Goal: Entertainment & Leisure: Consume media (video, audio)

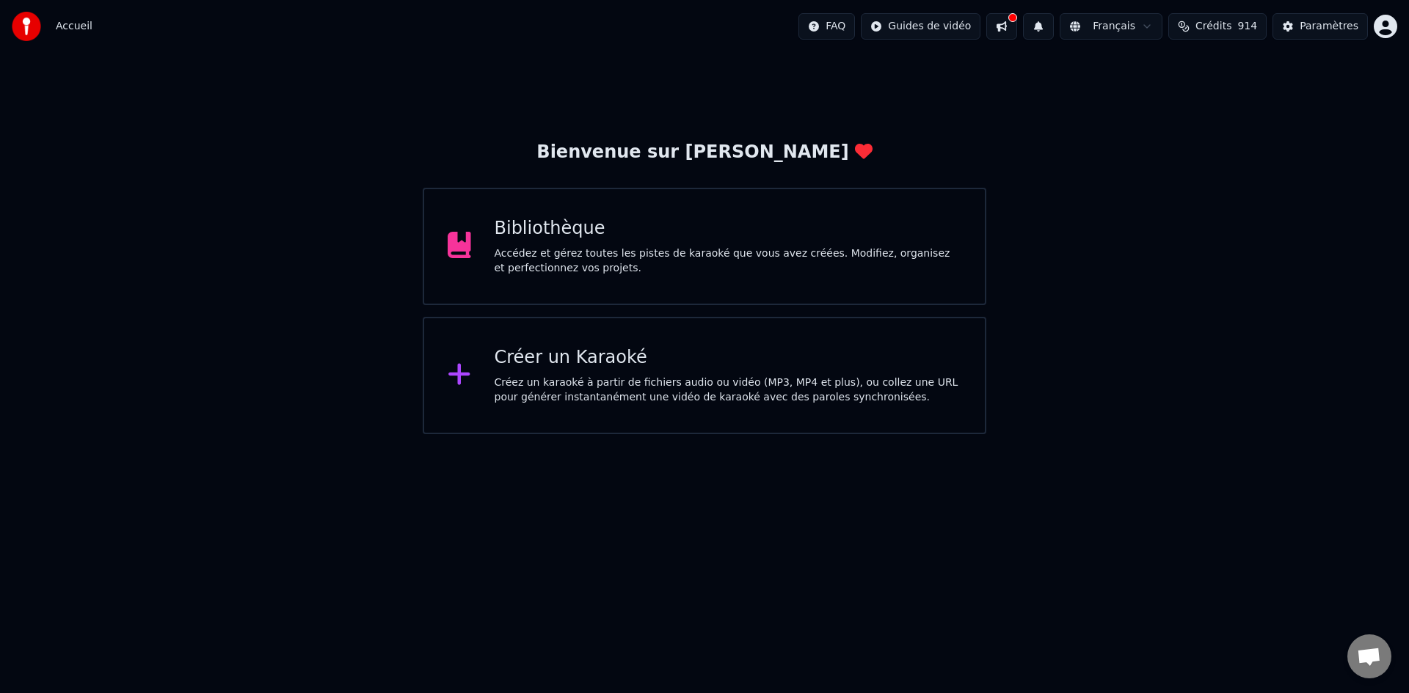
click at [679, 304] on div "Bibliothèque Accédez et gérez toutes les pistes de karaoké que vous avez créées…" at bounding box center [704, 246] width 563 height 117
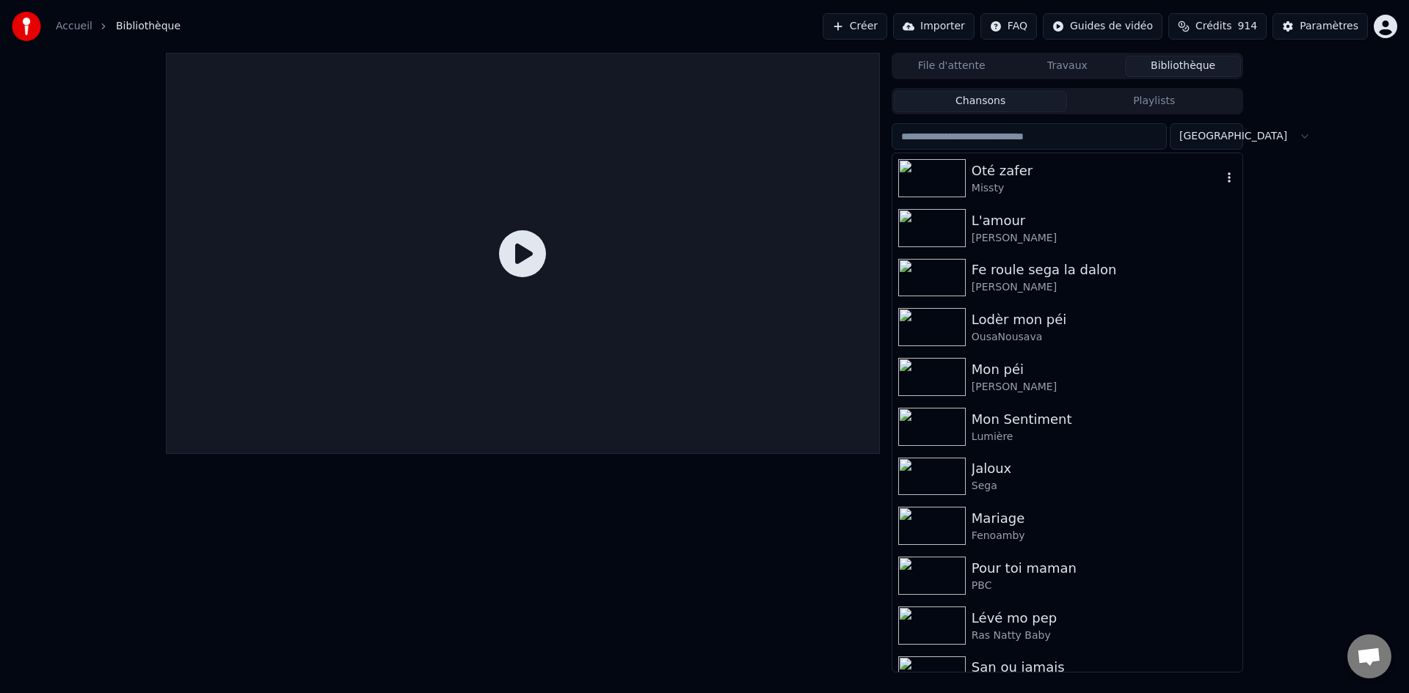
click at [954, 189] on img at bounding box center [931, 178] width 67 height 38
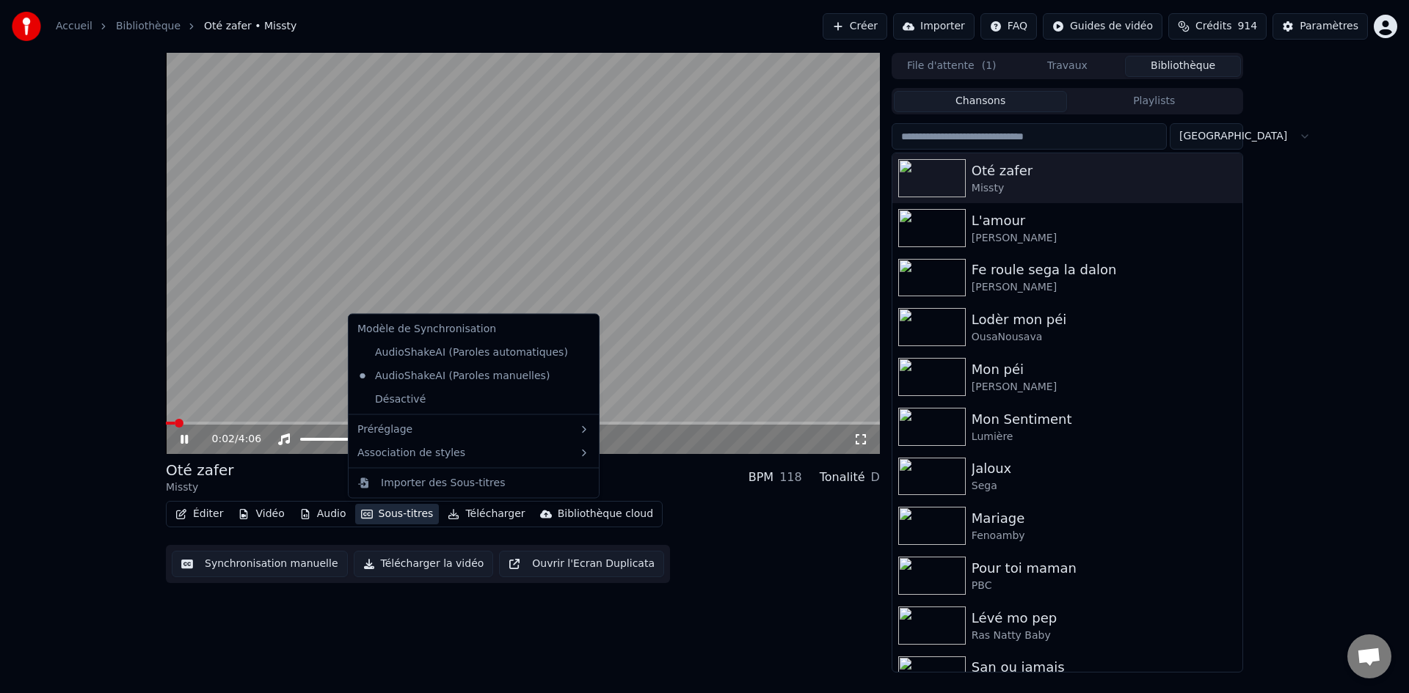
click at [377, 514] on button "Sous-titres" at bounding box center [397, 514] width 84 height 21
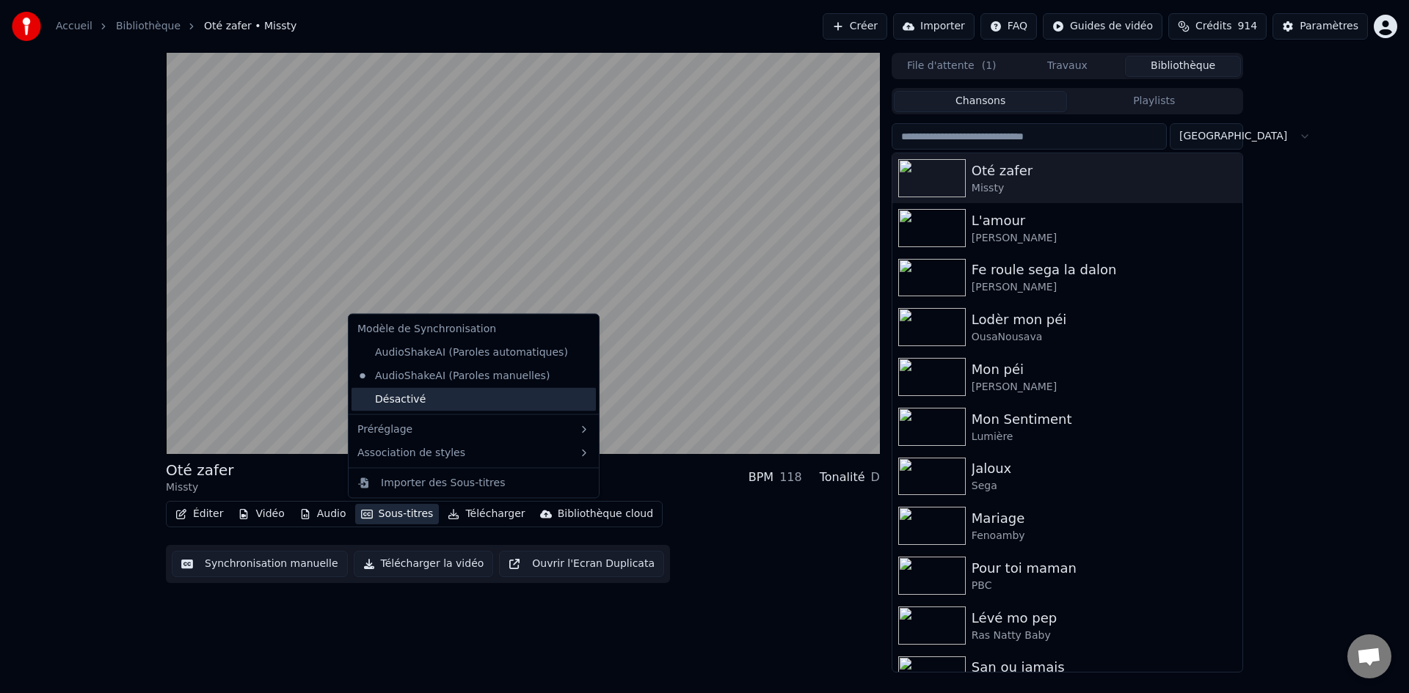
click at [448, 405] on div "Désactivé" at bounding box center [473, 398] width 244 height 23
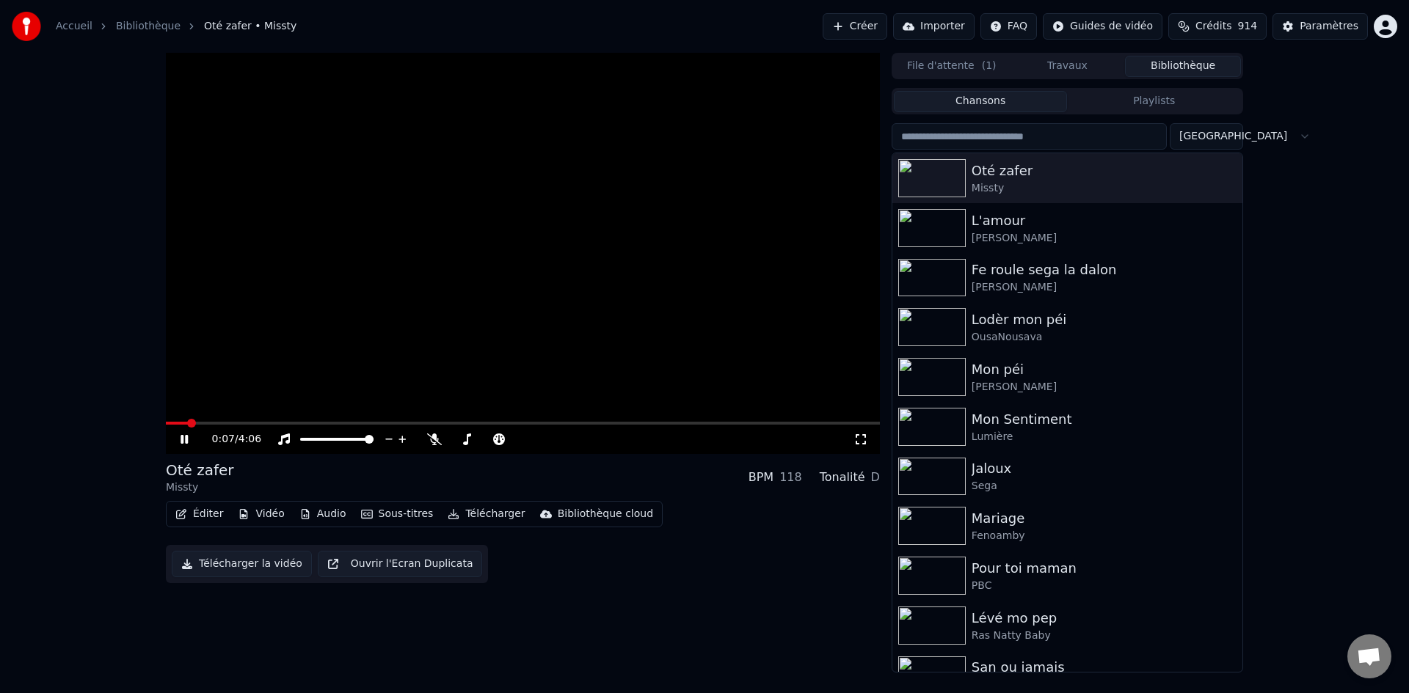
click at [401, 510] on button "Sous-titres" at bounding box center [397, 514] width 84 height 21
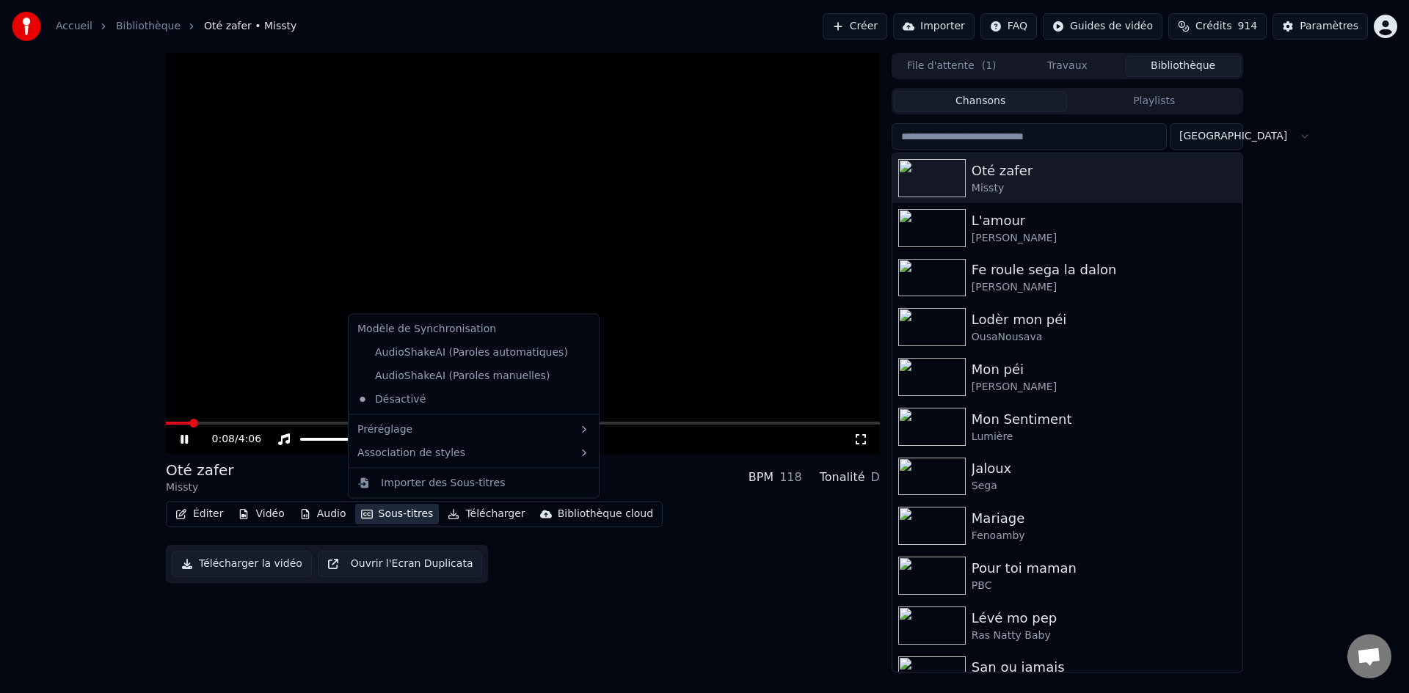
click at [401, 516] on button "Sous-titres" at bounding box center [397, 514] width 84 height 21
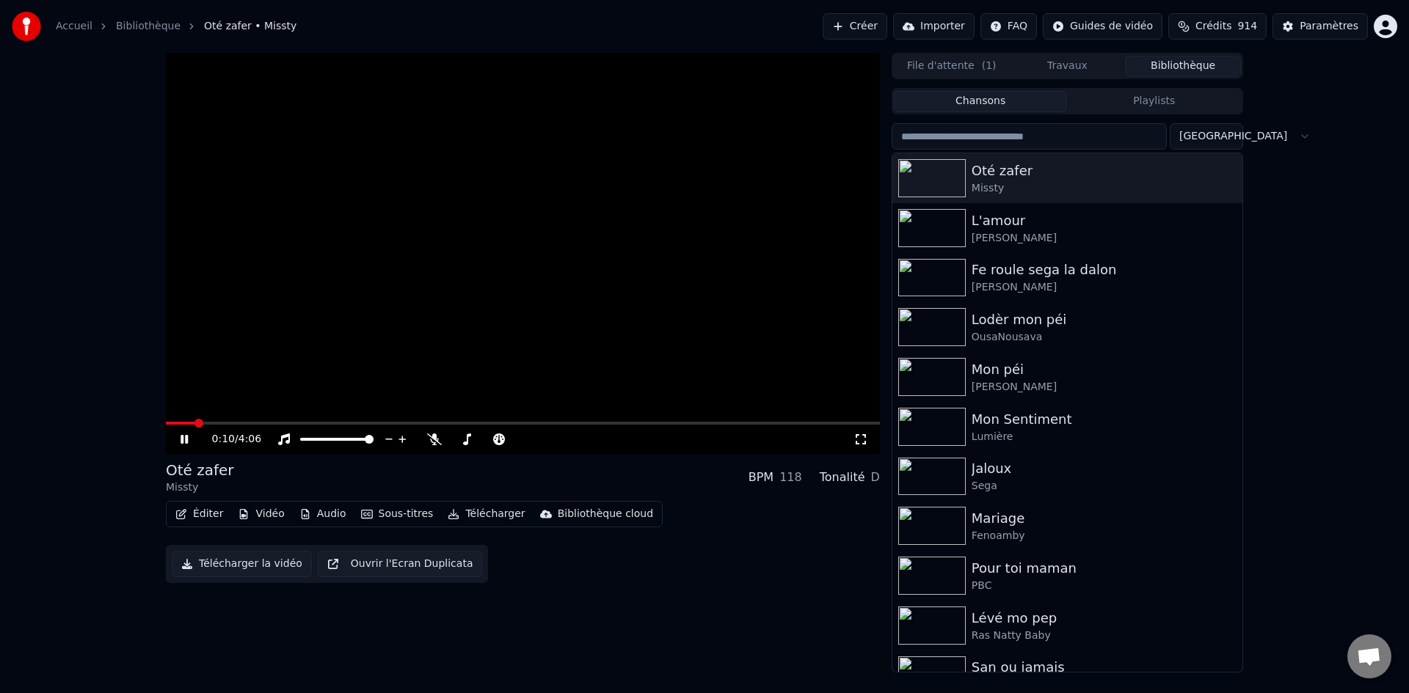
click at [861, 445] on icon at bounding box center [860, 440] width 15 height 12
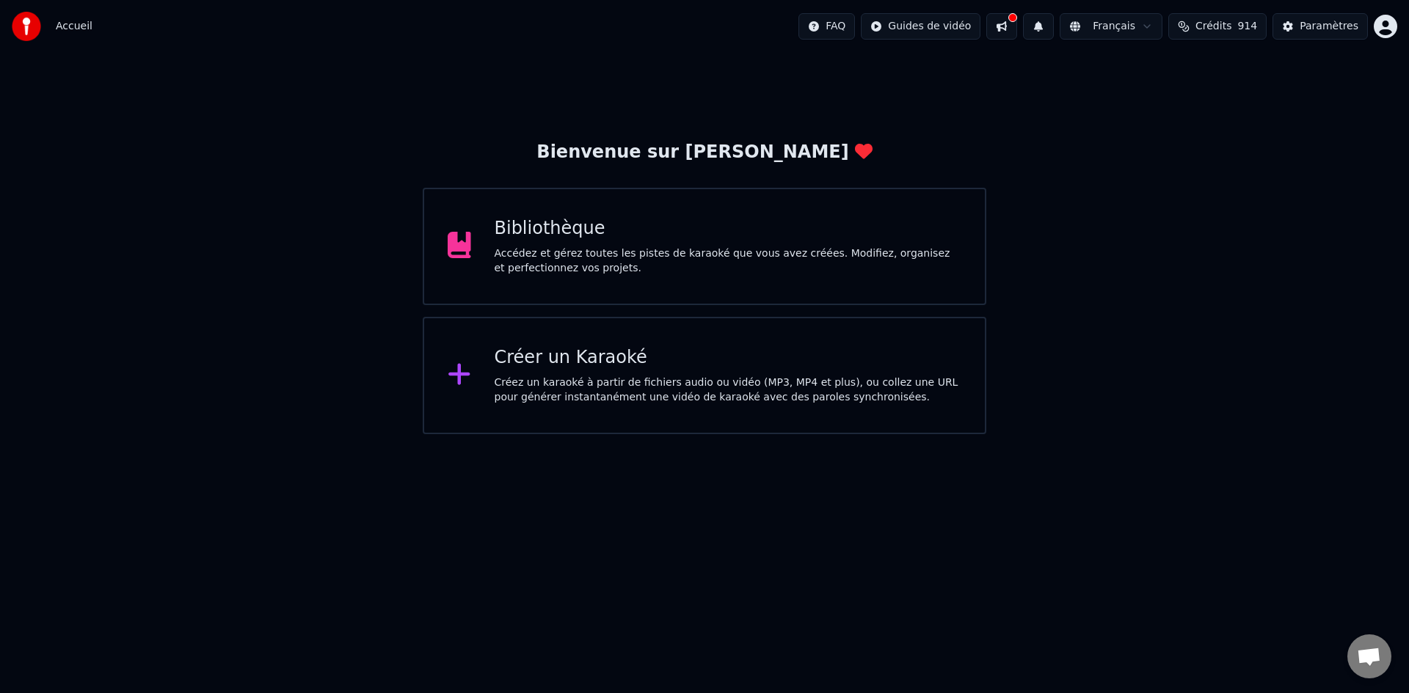
click at [870, 420] on div "Créer un Karaoké Créez un karaoké à partir de fichiers audio ou vidéo (MP3, MP4…" at bounding box center [704, 375] width 563 height 117
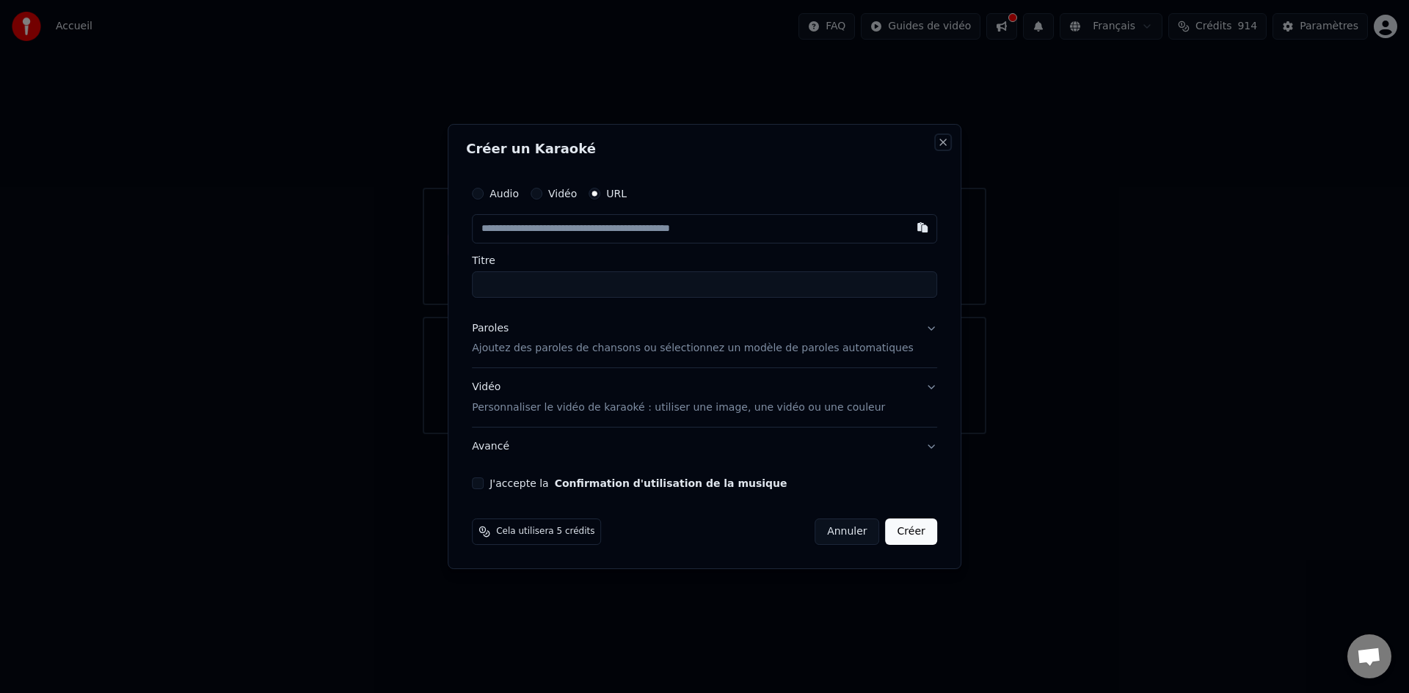
click at [937, 141] on button "Close" at bounding box center [943, 142] width 12 height 12
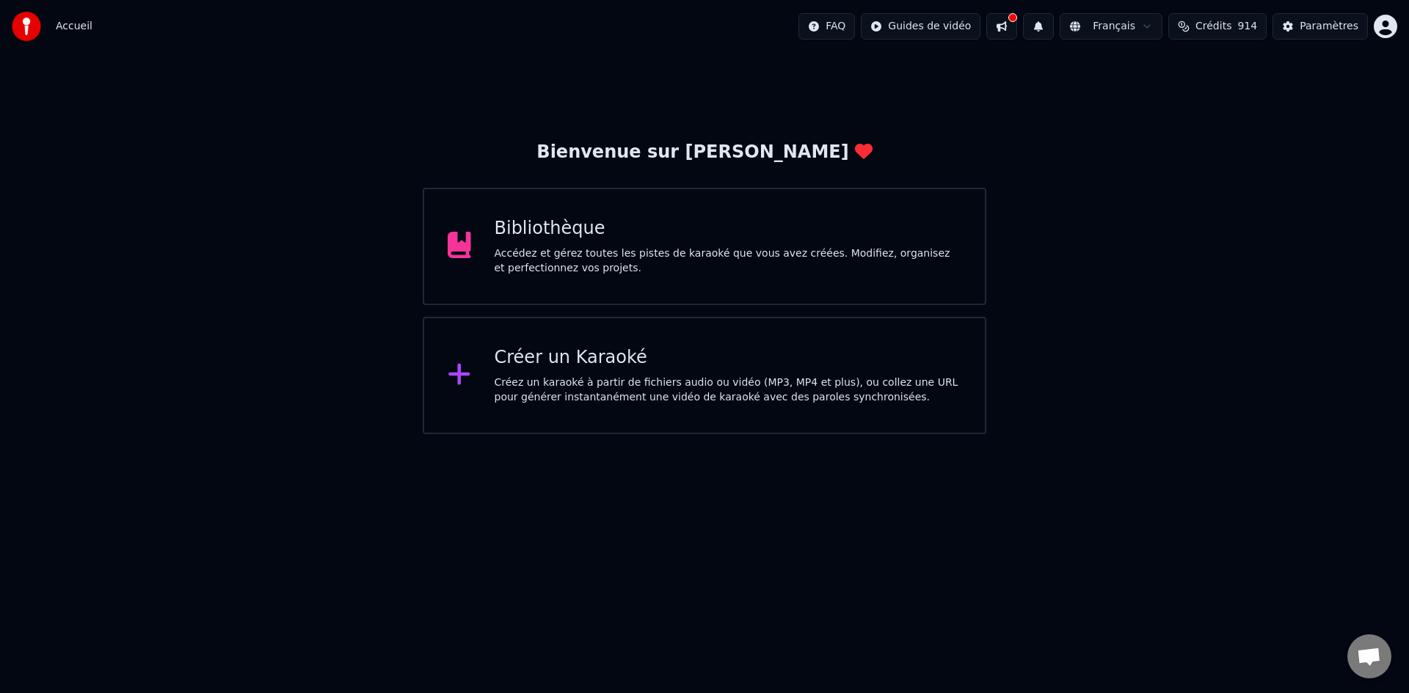
click at [795, 252] on div "Accédez et gérez toutes les pistes de karaoké que vous avez créées. Modifiez, o…" at bounding box center [727, 260] width 467 height 29
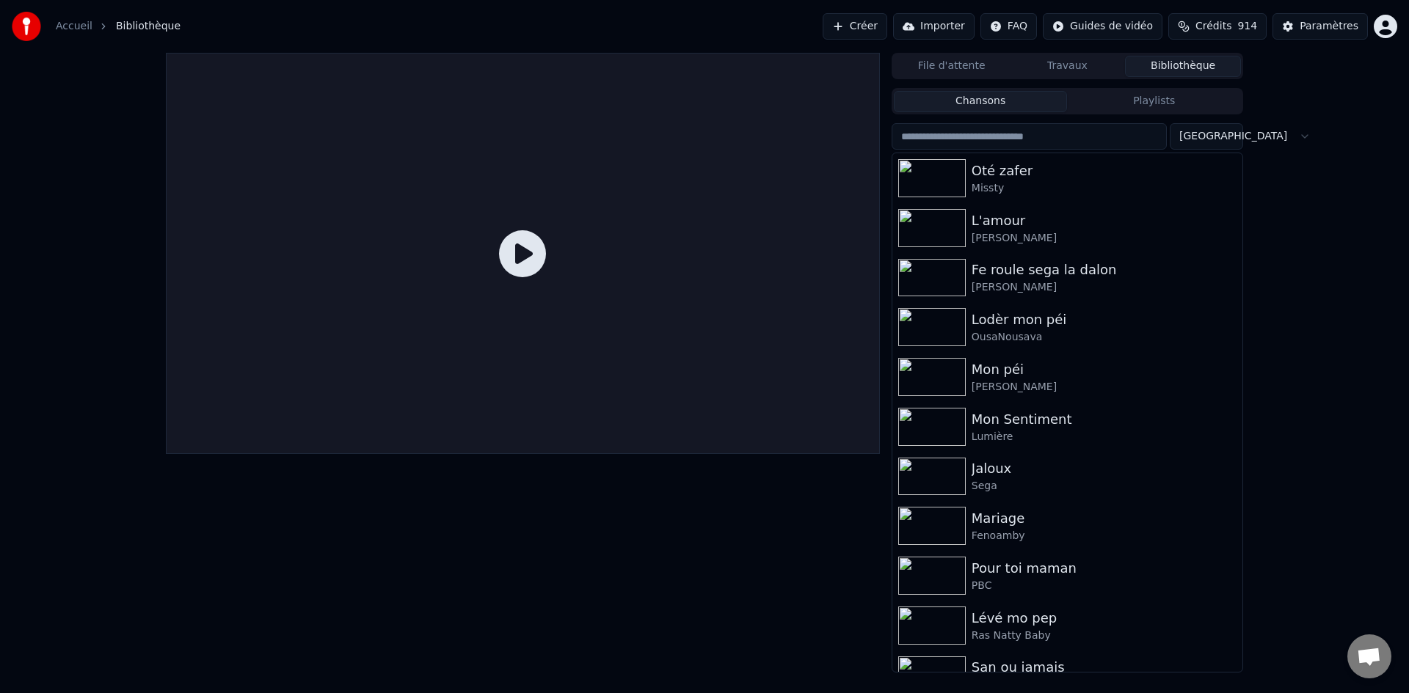
click at [1022, 144] on input "search" at bounding box center [1028, 136] width 275 height 26
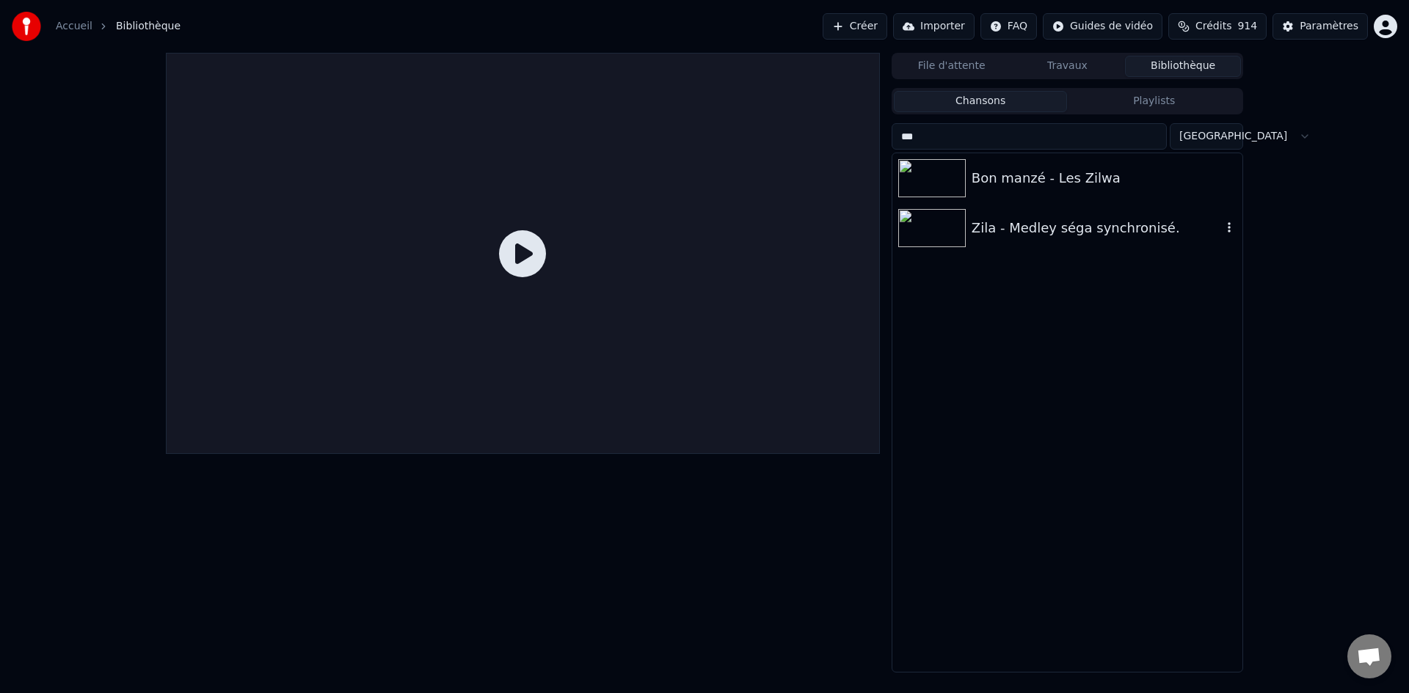
type input "***"
click at [1006, 216] on div "Zila - Medley séga synchronisé." at bounding box center [1067, 228] width 350 height 50
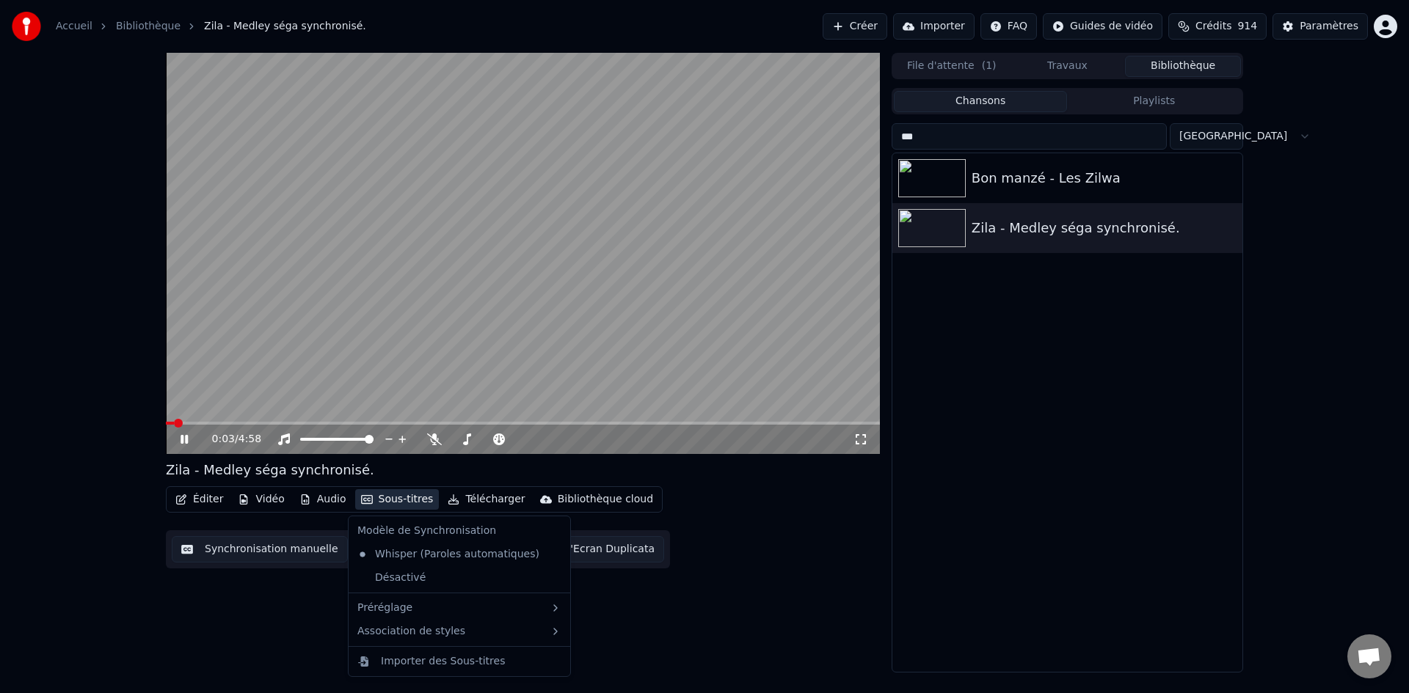
click at [410, 503] on button "Sous-titres" at bounding box center [397, 499] width 84 height 21
click at [426, 584] on div "Désactivé" at bounding box center [459, 577] width 216 height 23
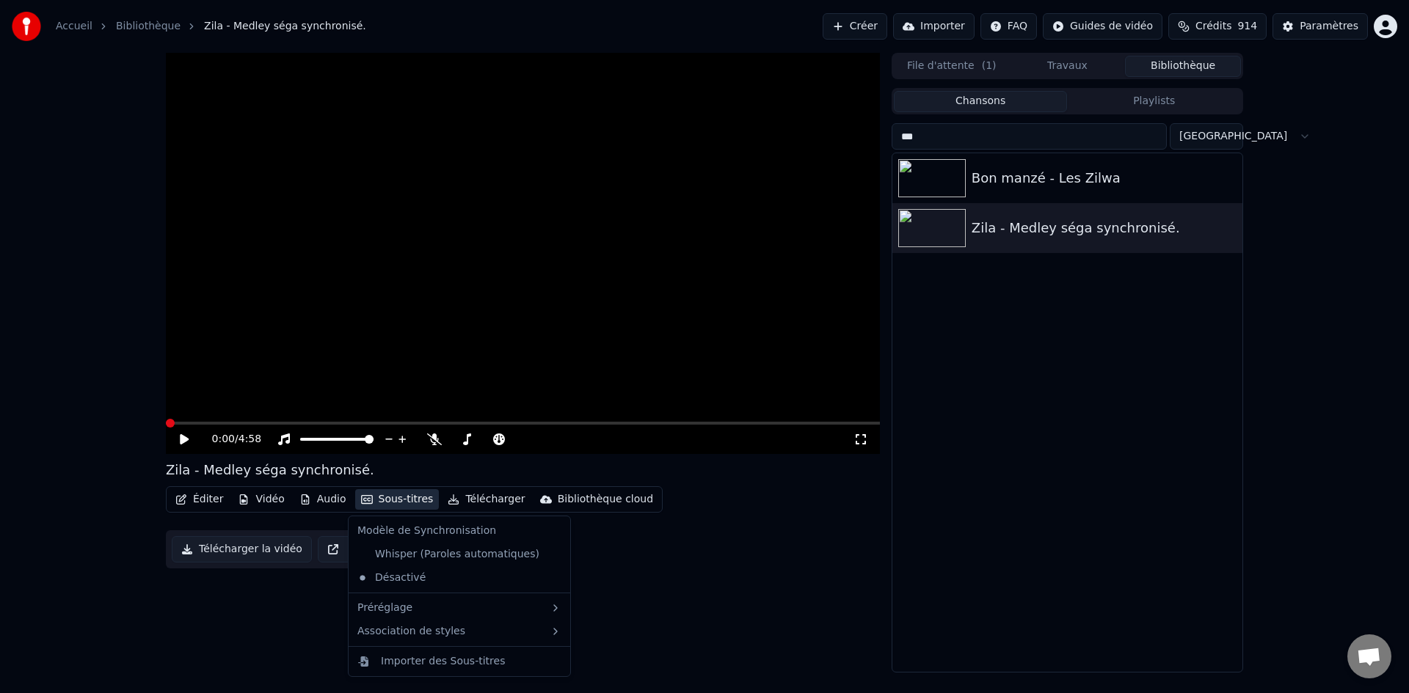
click at [387, 508] on button "Sous-titres" at bounding box center [397, 499] width 84 height 21
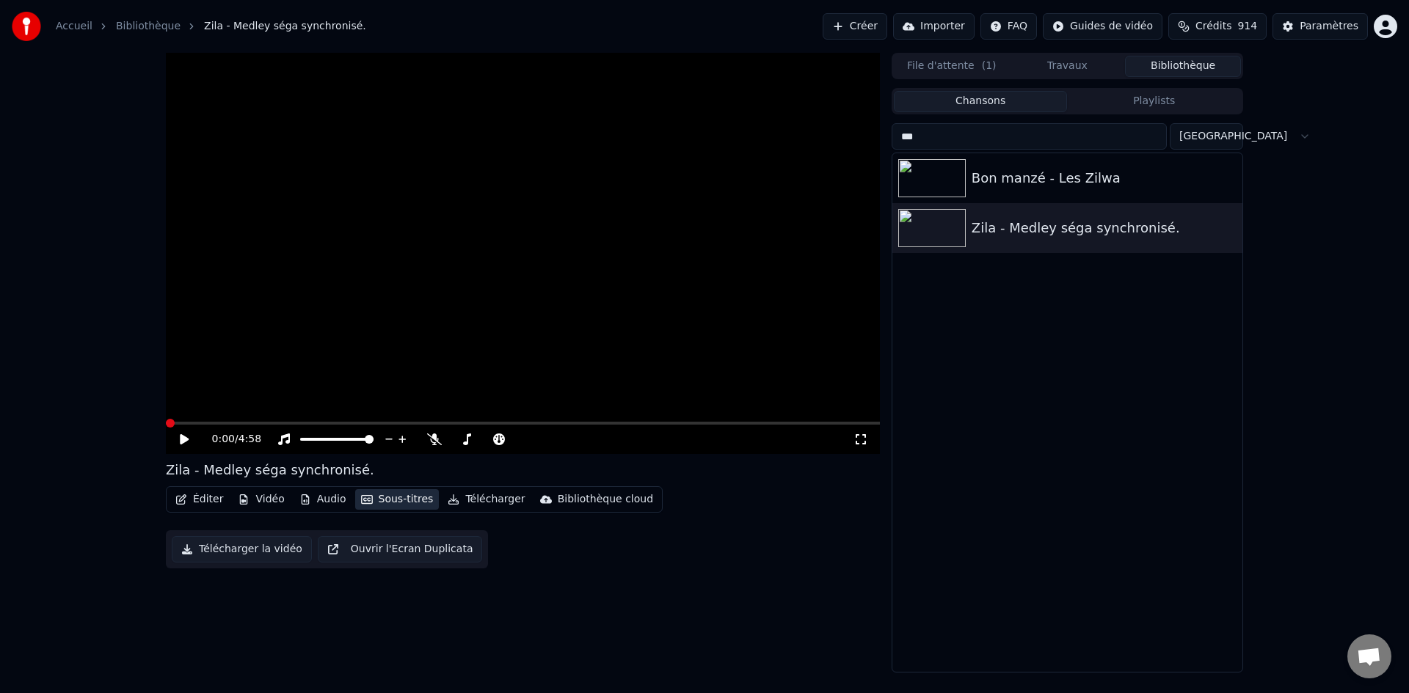
click at [387, 506] on button "Sous-titres" at bounding box center [397, 499] width 84 height 21
click at [861, 443] on icon at bounding box center [860, 440] width 15 height 12
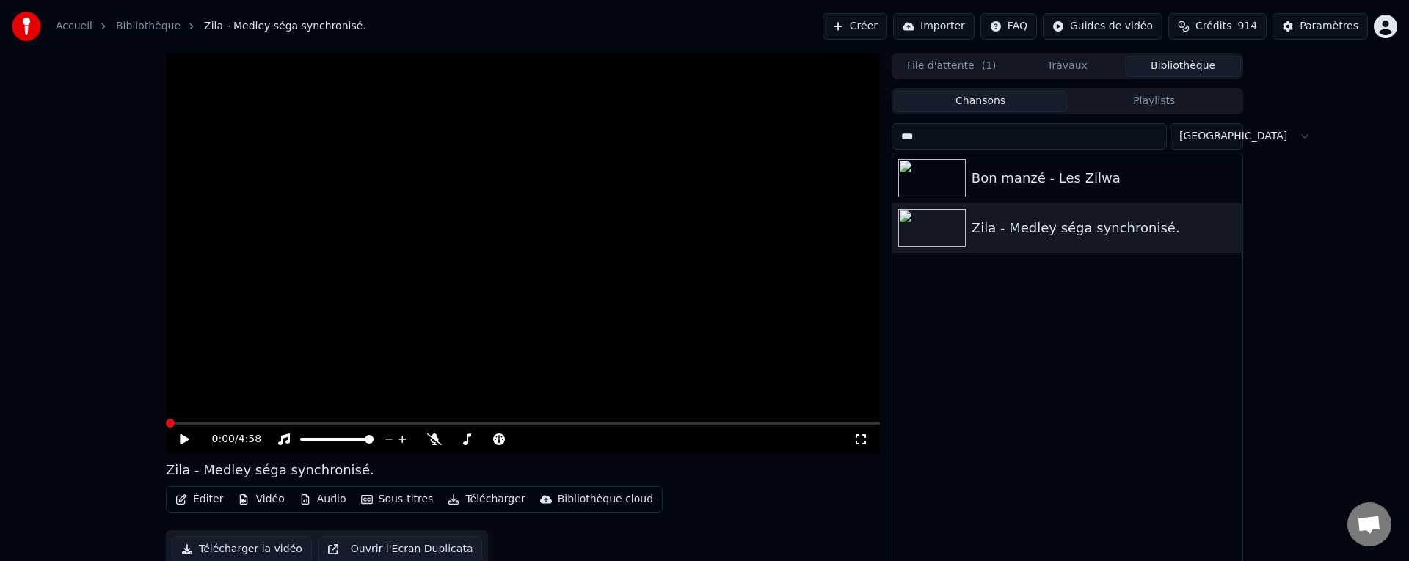
click at [166, 428] on span at bounding box center [170, 423] width 9 height 9
